Goal: Transaction & Acquisition: Subscribe to service/newsletter

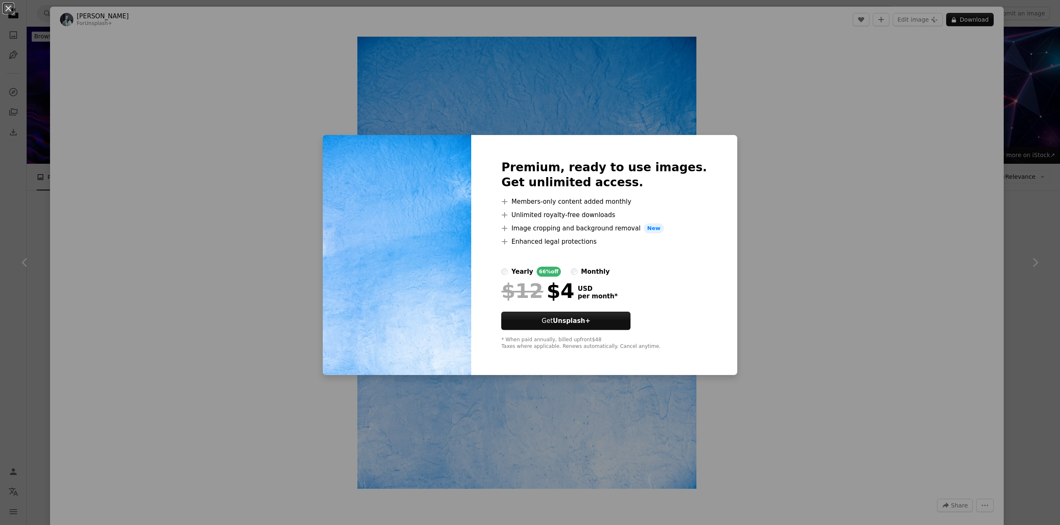
scroll to position [1400, 0]
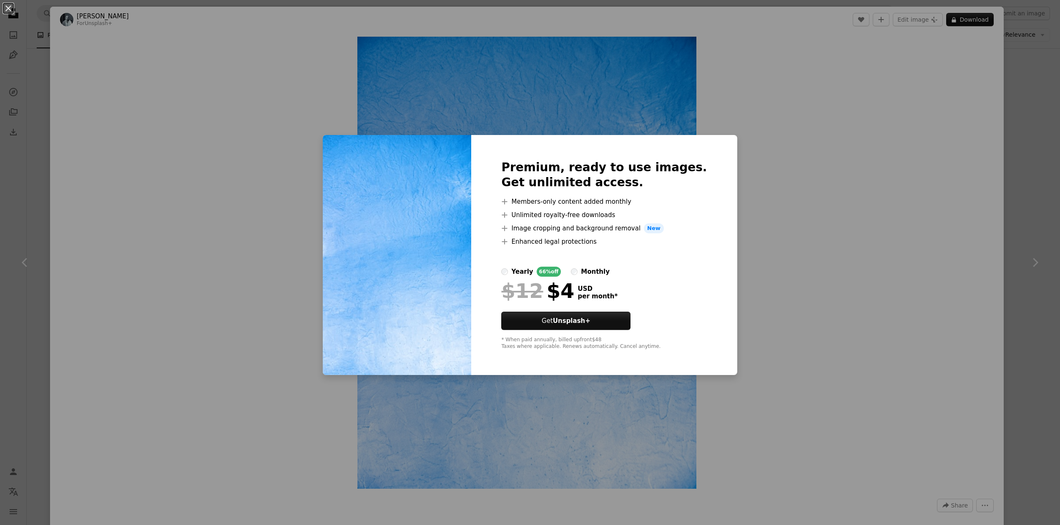
click at [783, 285] on div "An X shape Premium, ready to use images. Get unlimited access. A plus sign Memb…" at bounding box center [530, 262] width 1060 height 525
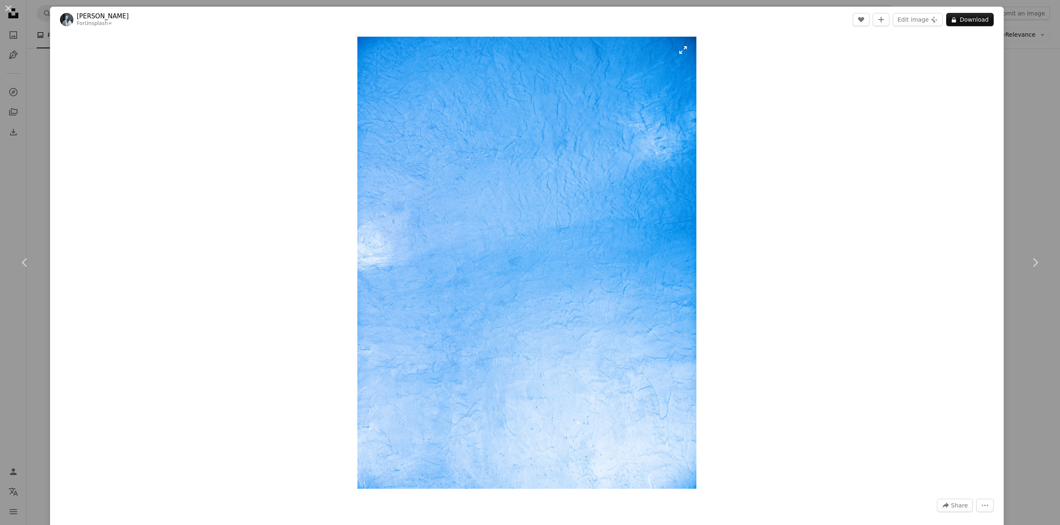
click at [627, 77] on img "Zoom in on this image" at bounding box center [526, 263] width 339 height 452
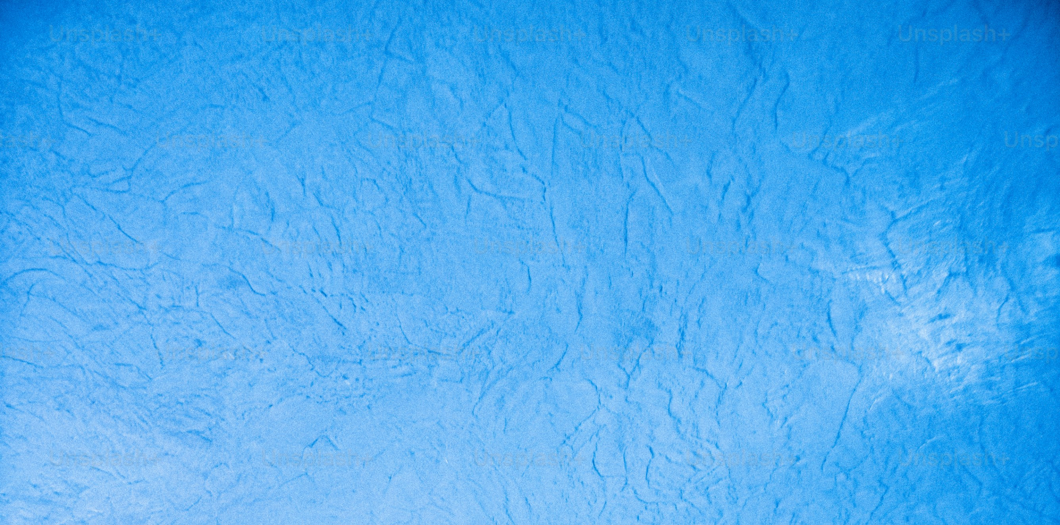
scroll to position [436, 0]
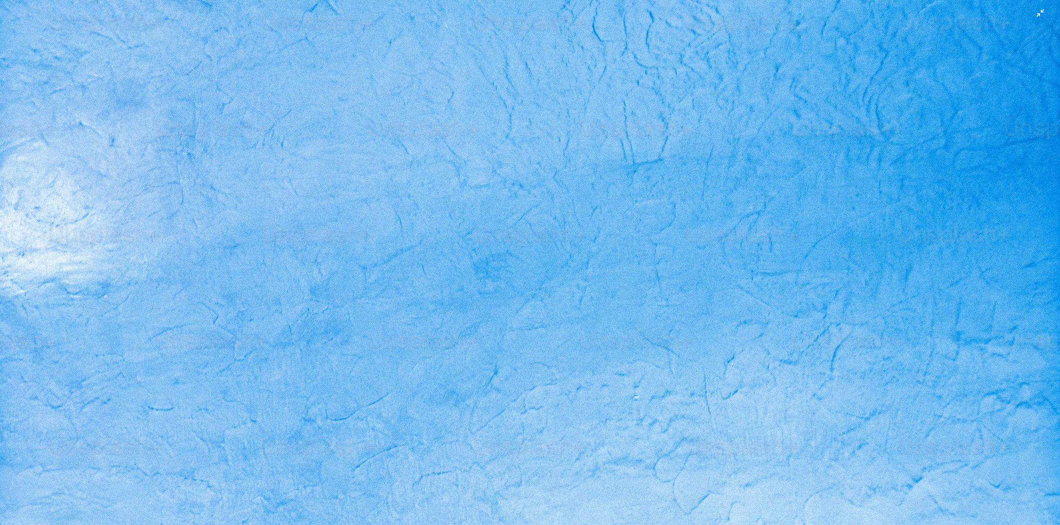
click at [579, 161] on img "Zoom out on this image" at bounding box center [530, 271] width 1061 height 1414
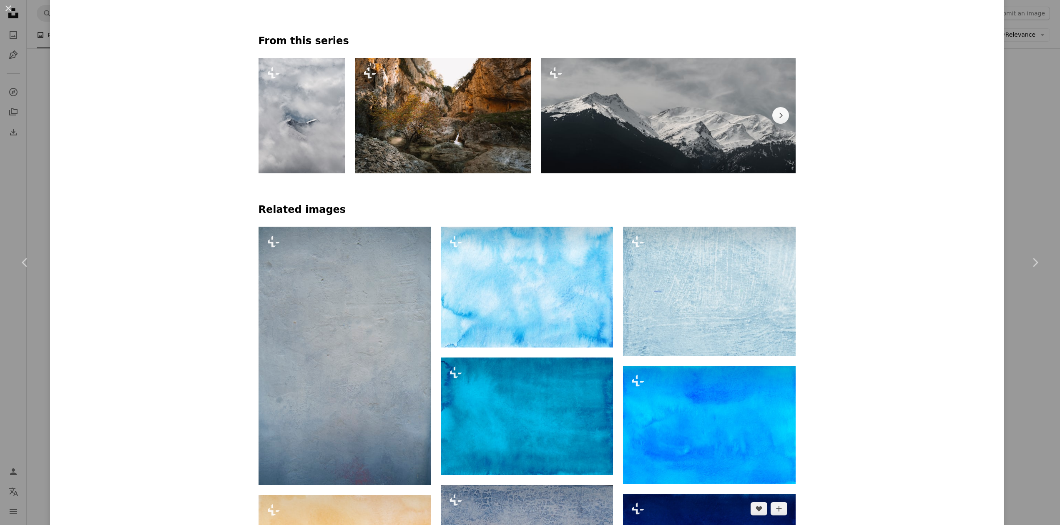
scroll to position [667, 0]
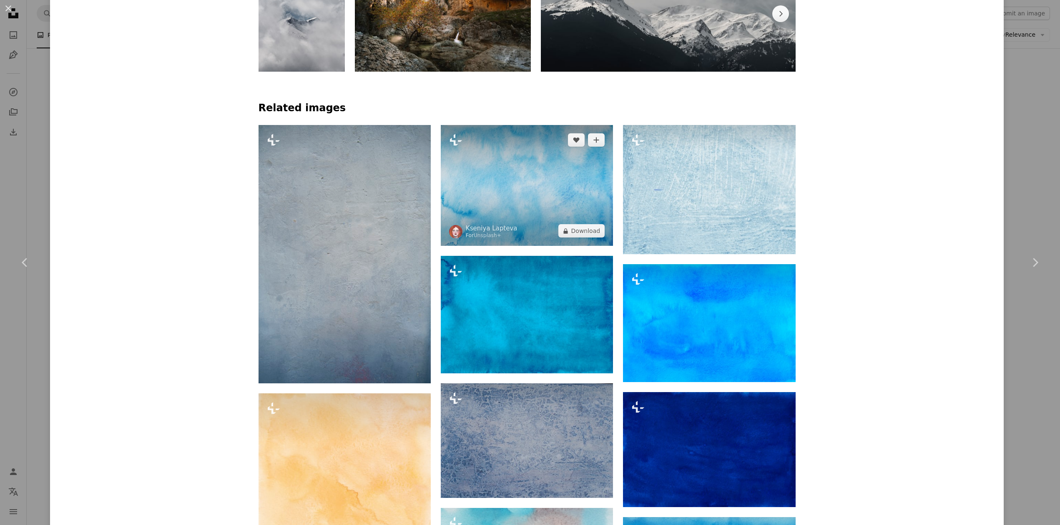
click at [489, 149] on img at bounding box center [527, 185] width 172 height 121
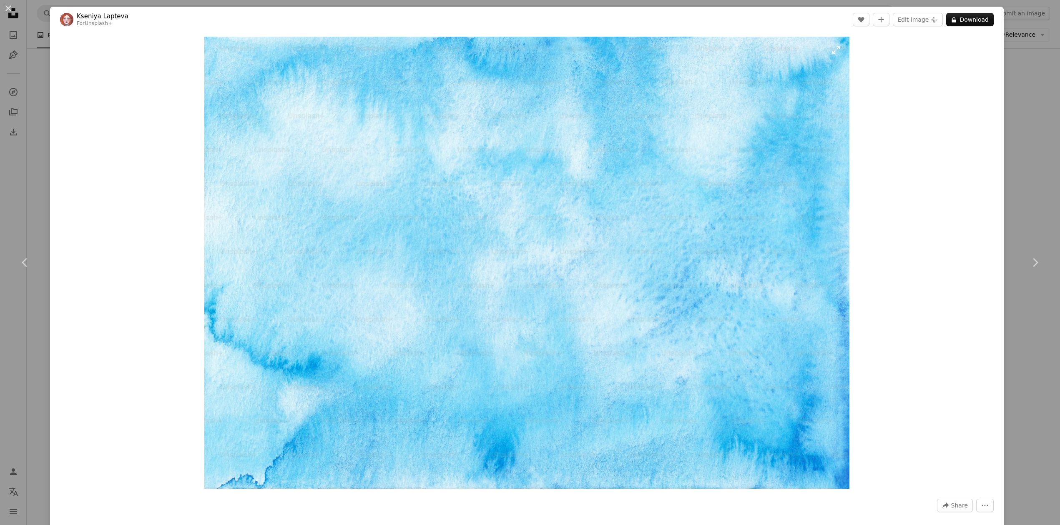
click at [783, 140] on img "Zoom in on this image" at bounding box center [526, 263] width 645 height 452
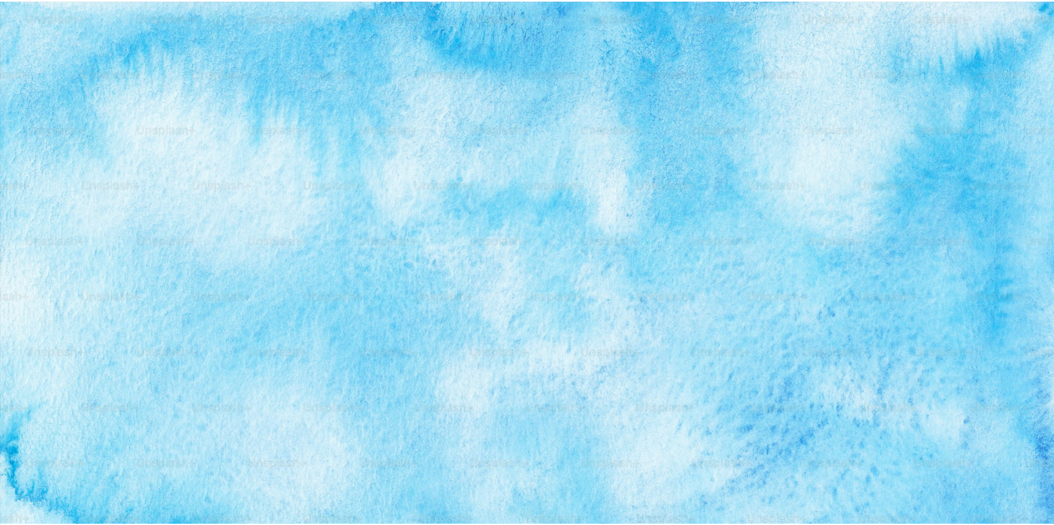
scroll to position [105, 0]
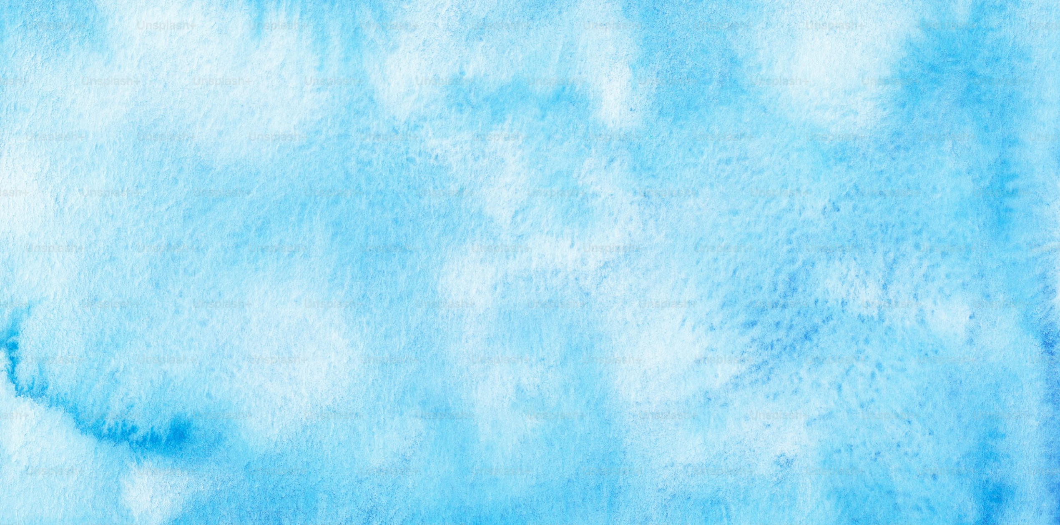
click at [783, 142] on img "Zoom out on this image" at bounding box center [530, 267] width 1061 height 744
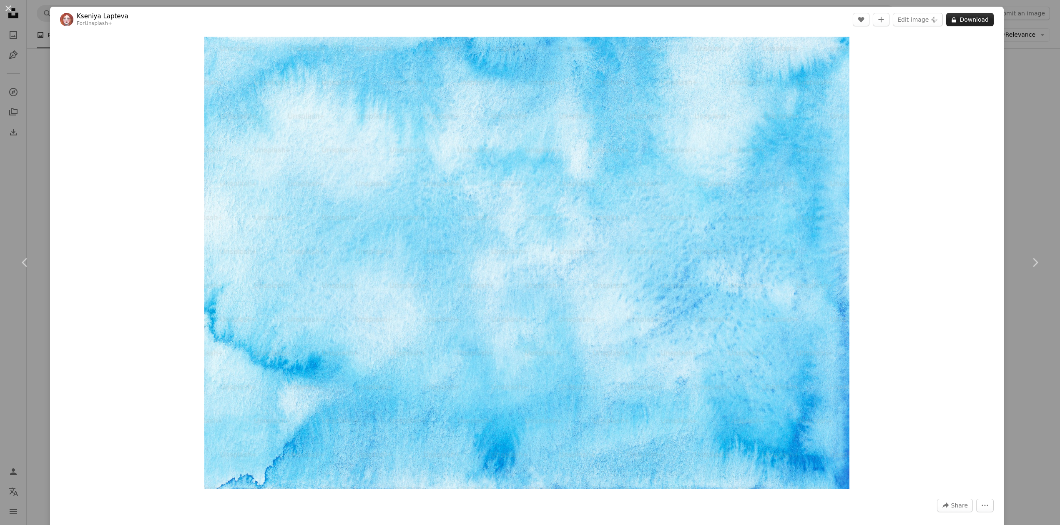
click at [973, 21] on button "A lock Download" at bounding box center [970, 19] width 48 height 13
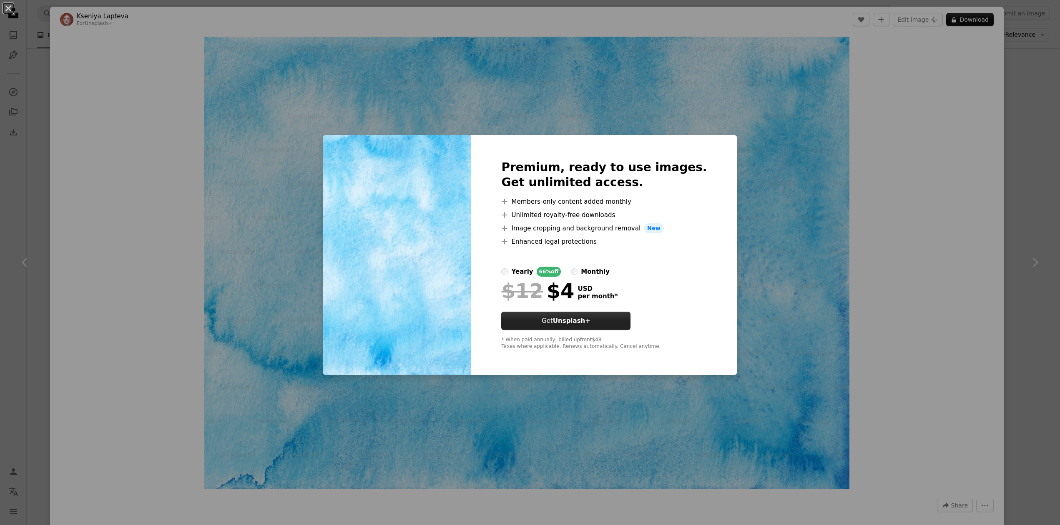
click at [581, 321] on strong "Unsplash+" at bounding box center [572, 321] width 38 height 8
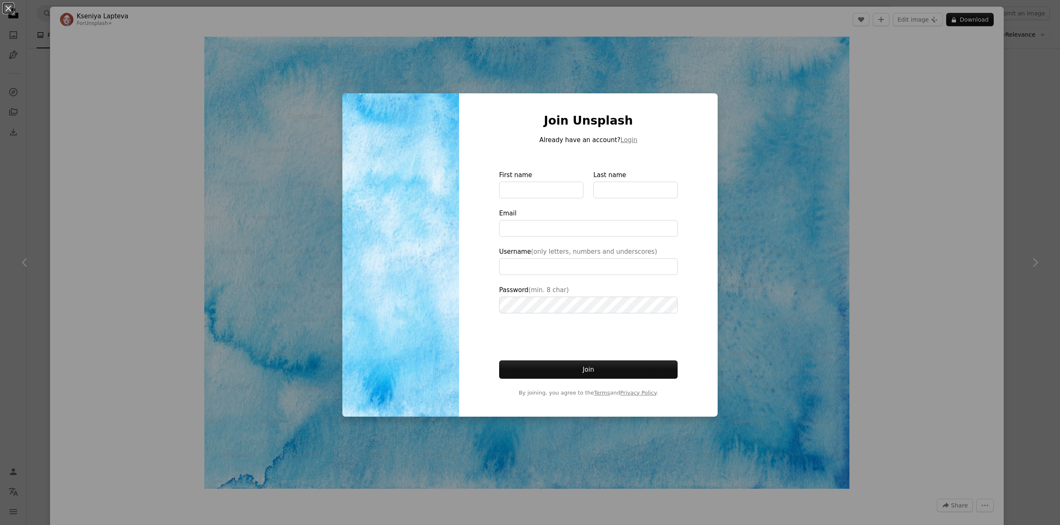
click at [948, 84] on div "An X shape Join Unsplash Already have an account? Login First name Last name Em…" at bounding box center [530, 262] width 1060 height 525
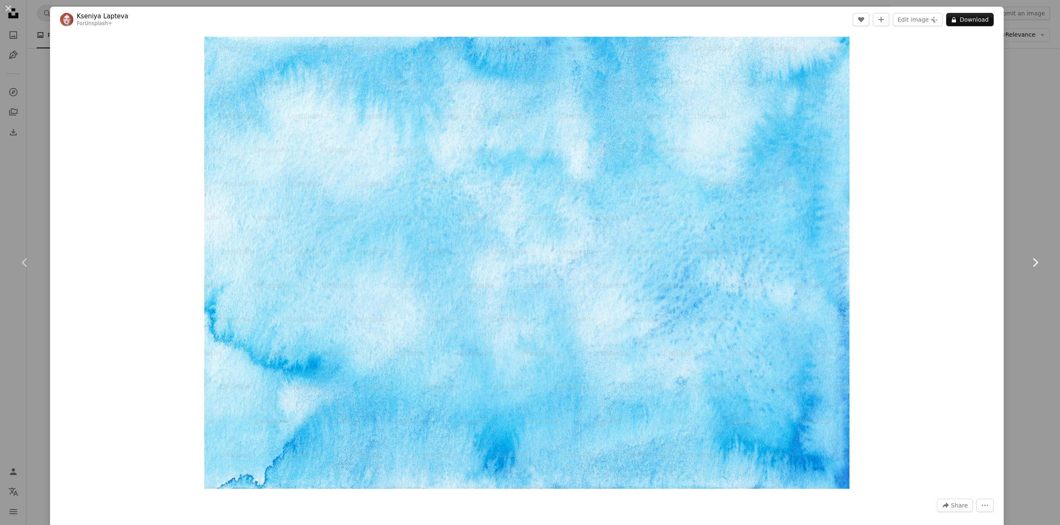
click at [1033, 261] on icon at bounding box center [1035, 262] width 5 height 9
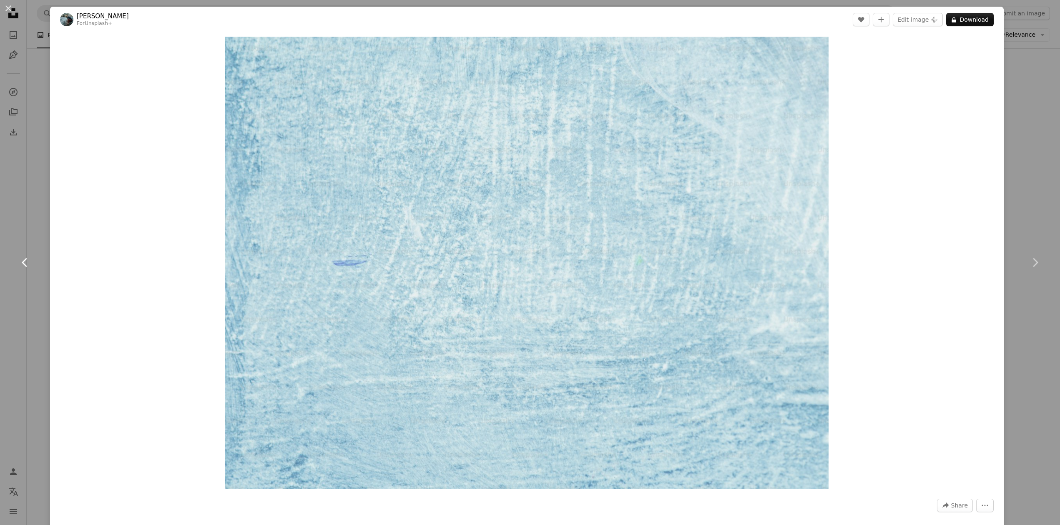
click at [23, 264] on icon "Chevron left" at bounding box center [24, 262] width 13 height 13
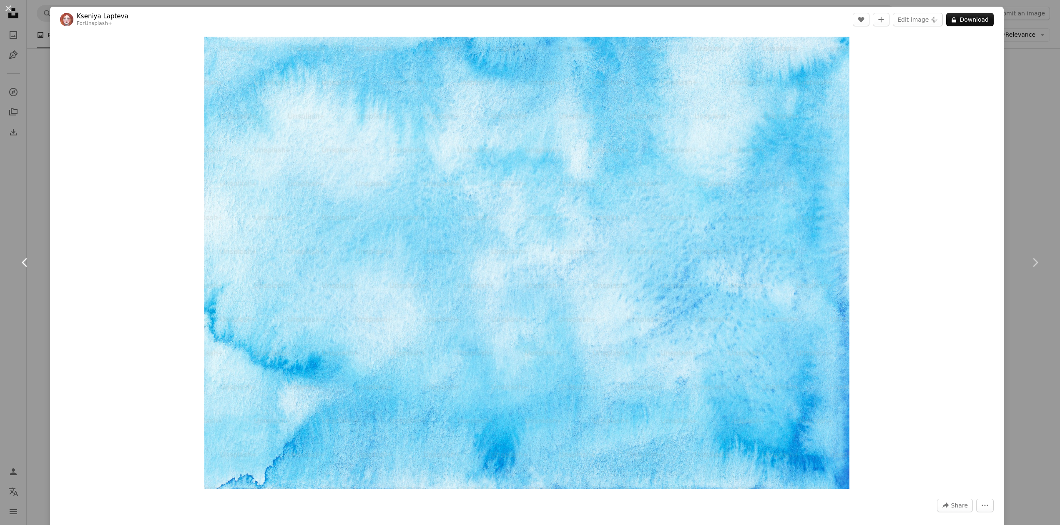
click at [23, 263] on icon at bounding box center [24, 262] width 5 height 9
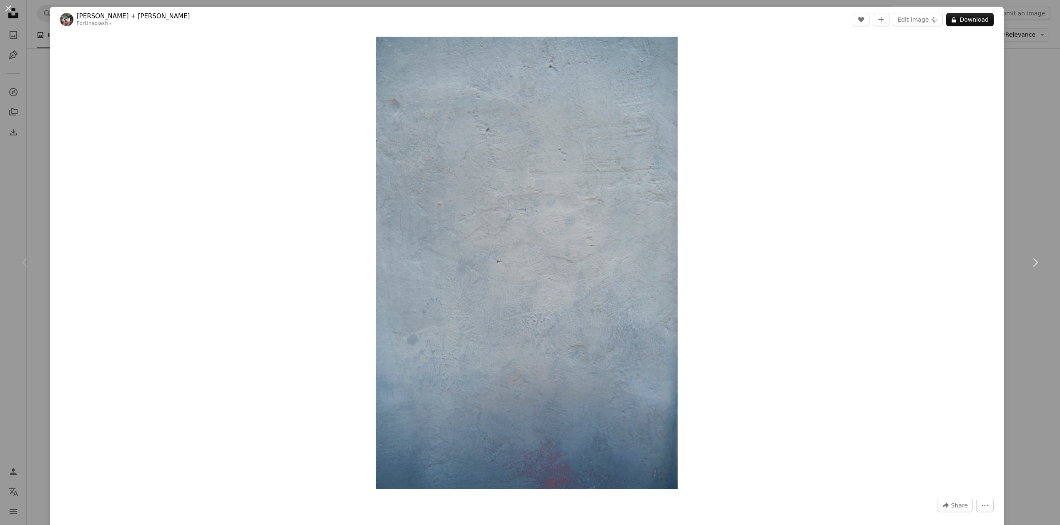
click at [23, 263] on icon at bounding box center [24, 262] width 5 height 9
click at [1033, 109] on div "An X shape Chevron left Chevron right [PERSON_NAME] + [PERSON_NAME] For Unsplas…" at bounding box center [530, 262] width 1060 height 525
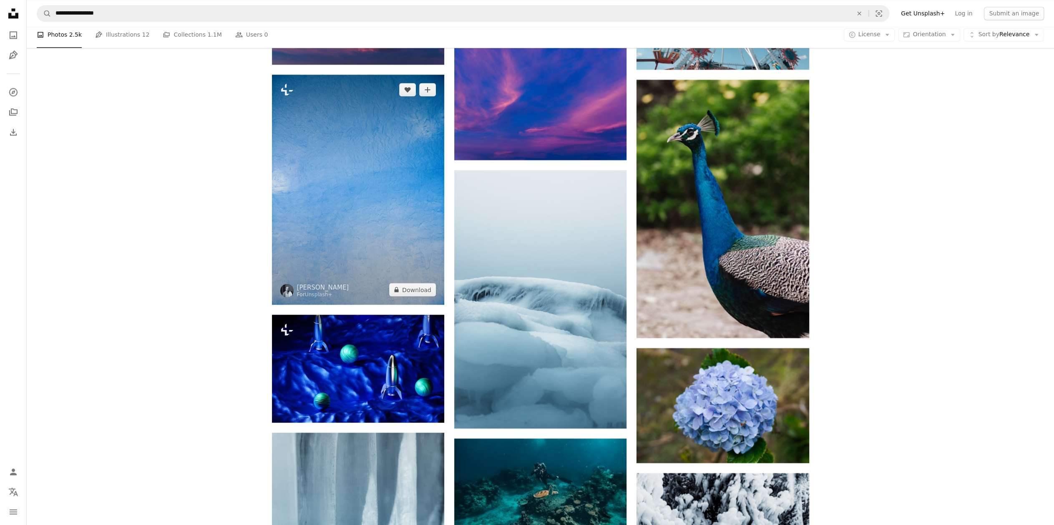
click at [401, 170] on img at bounding box center [358, 190] width 172 height 230
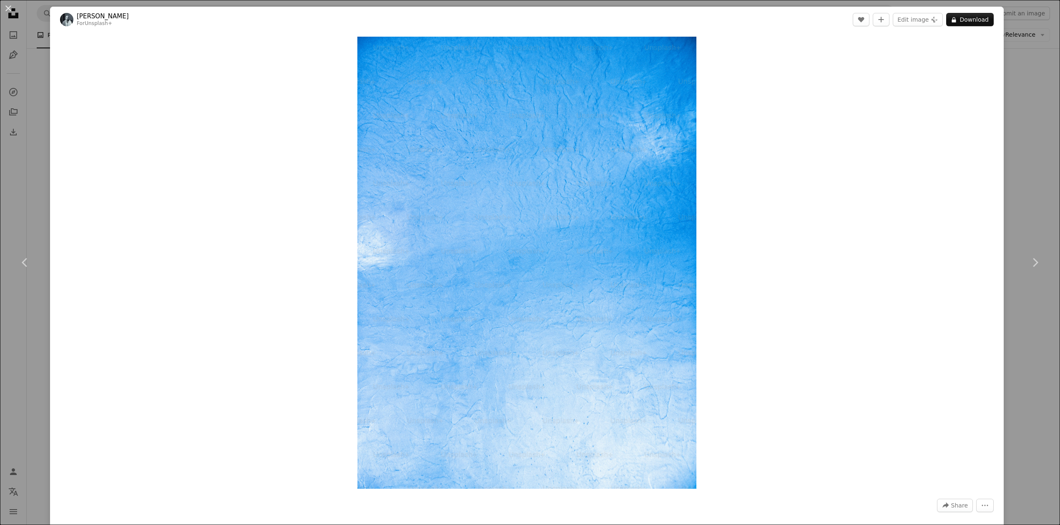
click at [1026, 131] on div "An X shape Chevron left Chevron right [PERSON_NAME] For Unsplash+ A heart A plu…" at bounding box center [530, 262] width 1060 height 525
